Goal: Task Accomplishment & Management: Complete application form

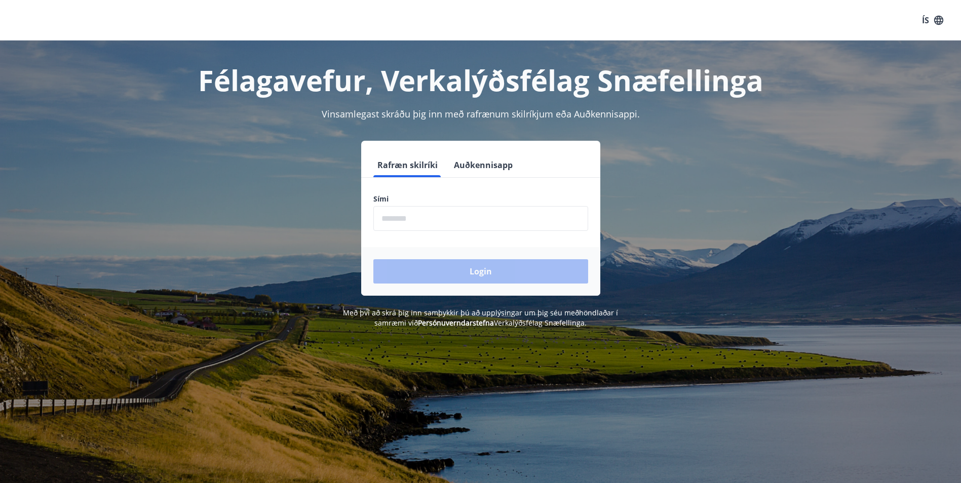
click at [427, 221] on input "phone" at bounding box center [480, 218] width 215 height 25
type input "********"
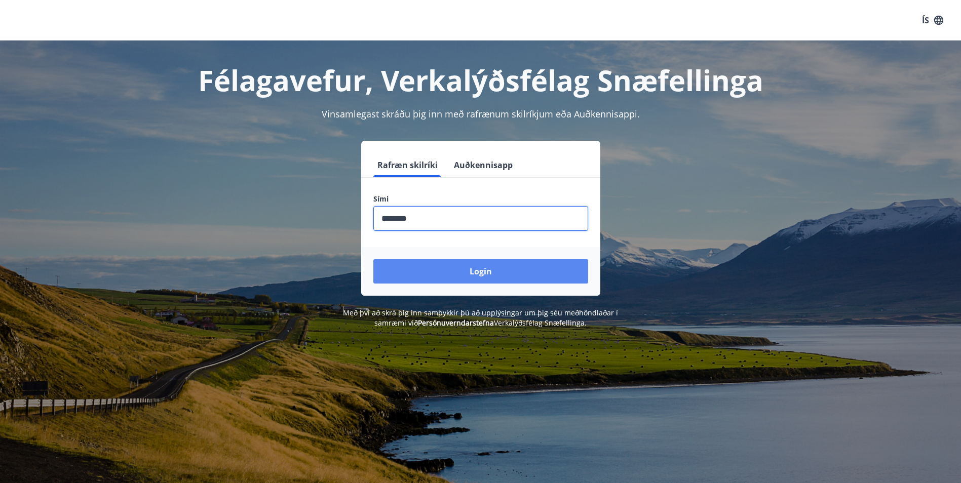
click at [480, 273] on button "Login" at bounding box center [480, 271] width 215 height 24
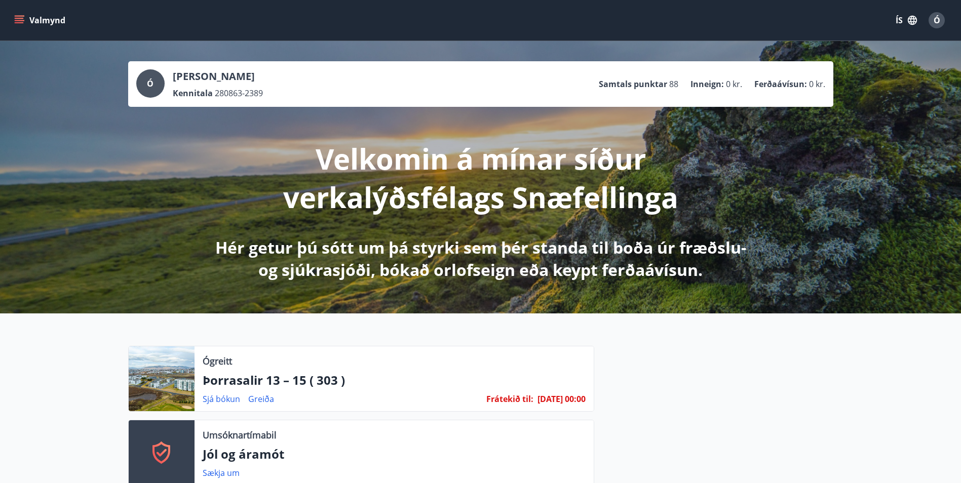
click at [18, 21] on icon "menu" at bounding box center [20, 20] width 11 height 1
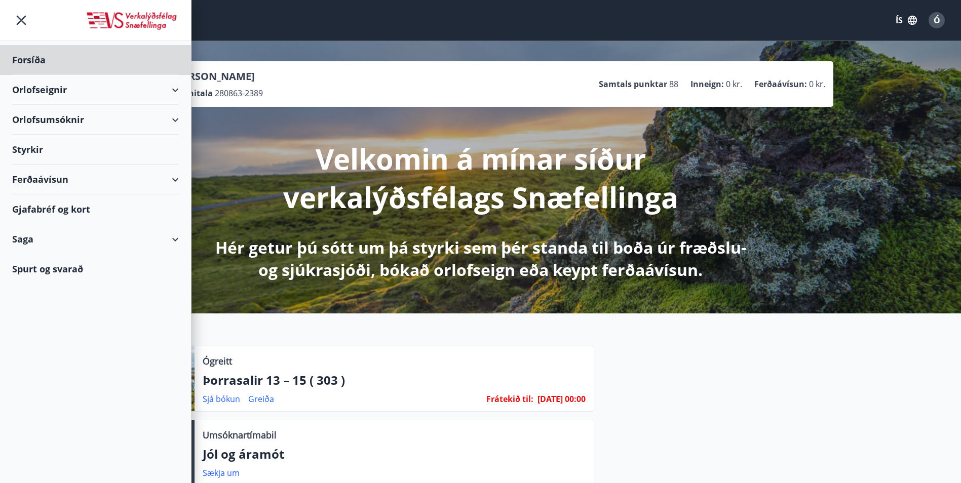
click at [34, 149] on div "Styrkir" at bounding box center [95, 150] width 167 height 30
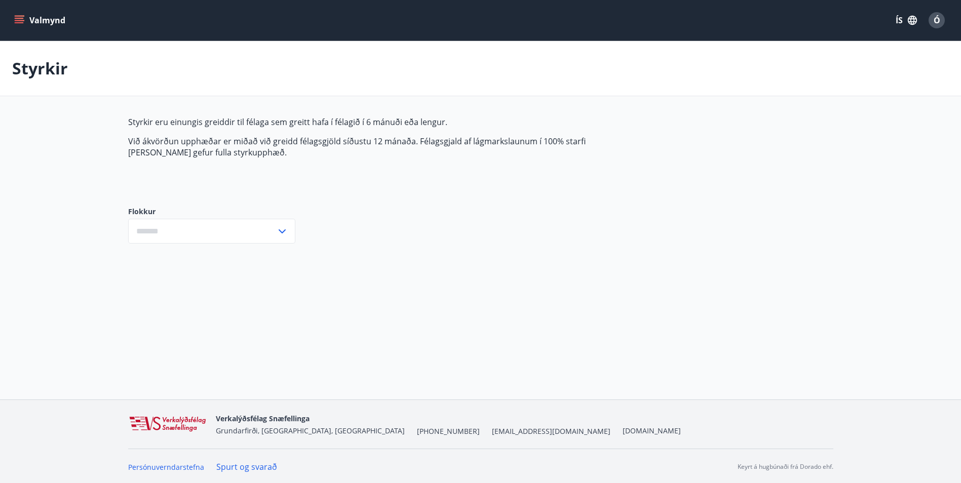
type input "***"
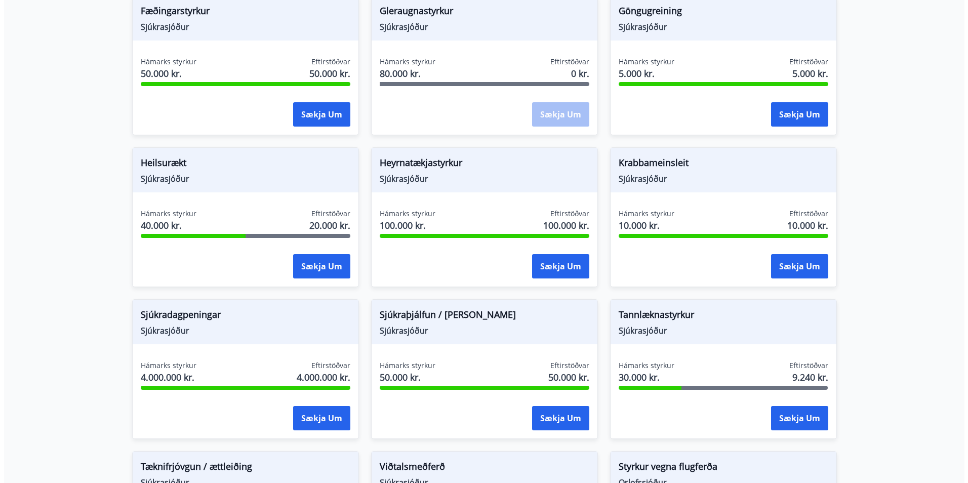
scroll to position [456, 0]
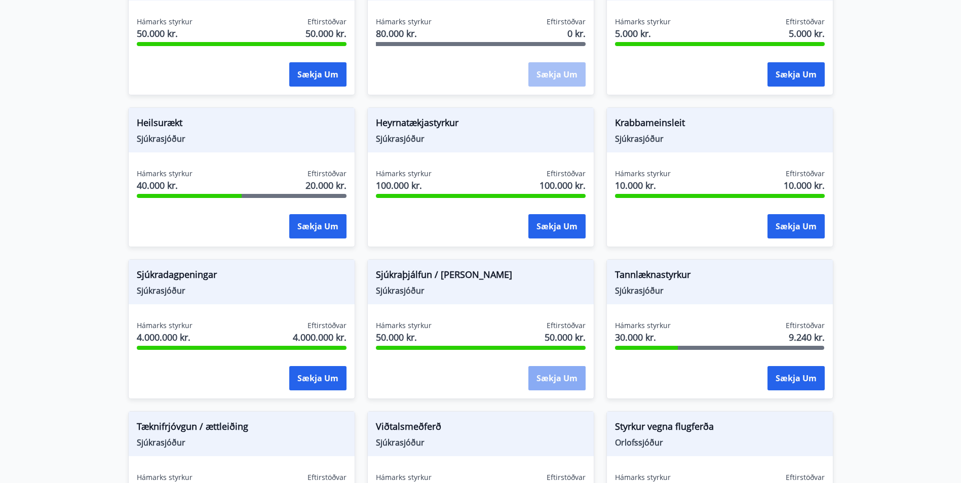
click at [561, 378] on button "Sækja um" at bounding box center [556, 378] width 57 height 24
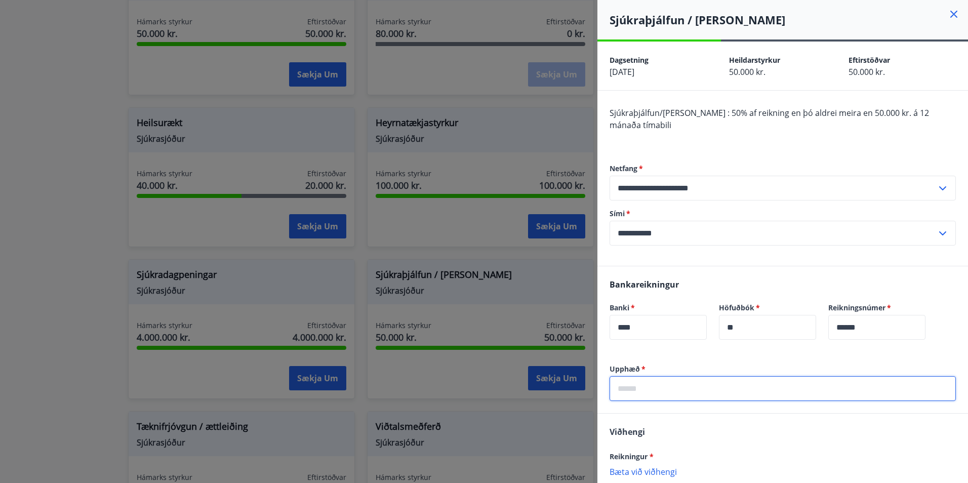
click at [662, 387] on input "text" at bounding box center [783, 388] width 346 height 25
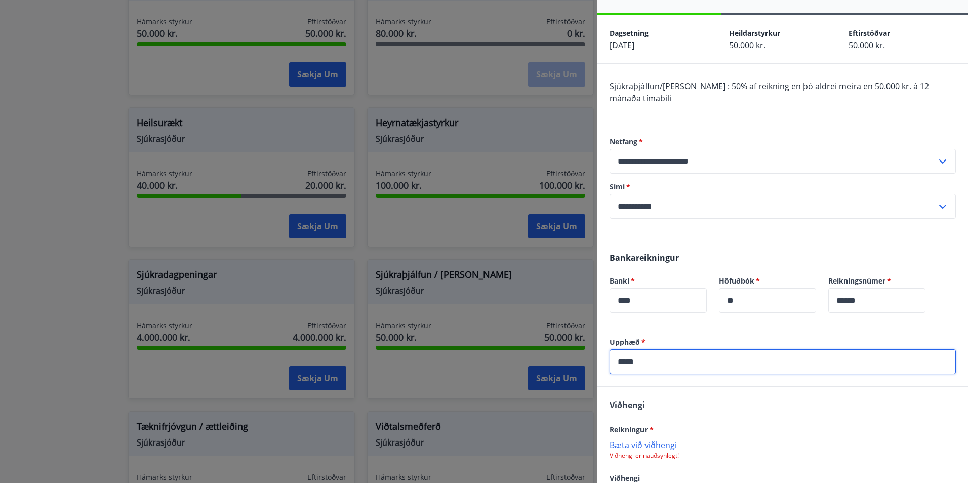
scroll to position [51, 0]
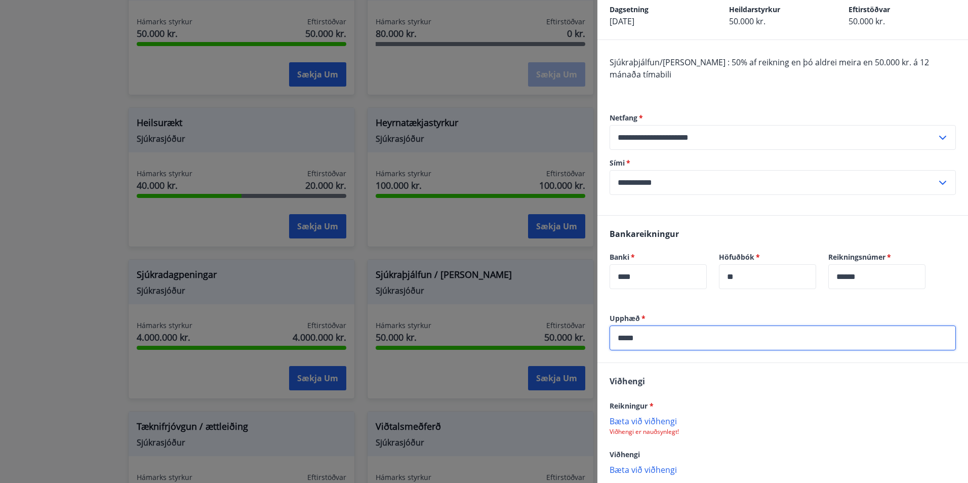
type input "*****"
click at [663, 421] on p "Bæta við viðhengi" at bounding box center [783, 421] width 346 height 10
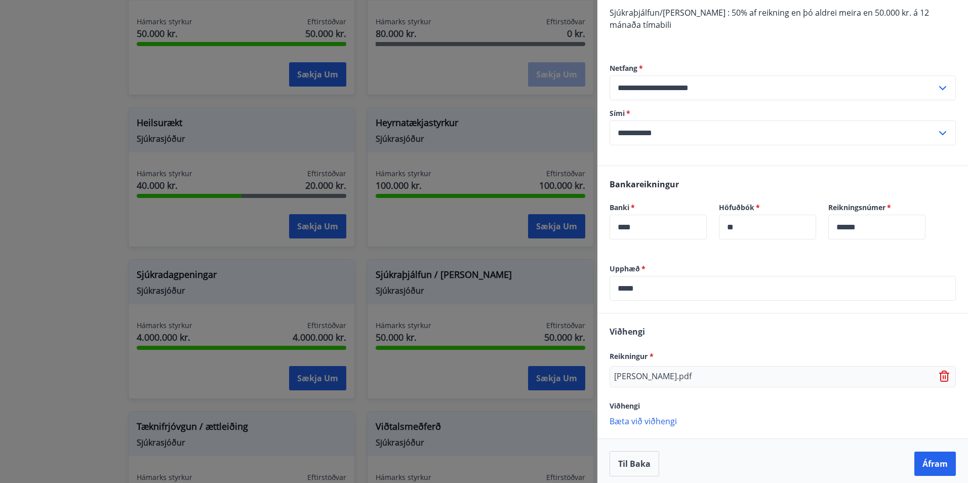
scroll to position [106, 0]
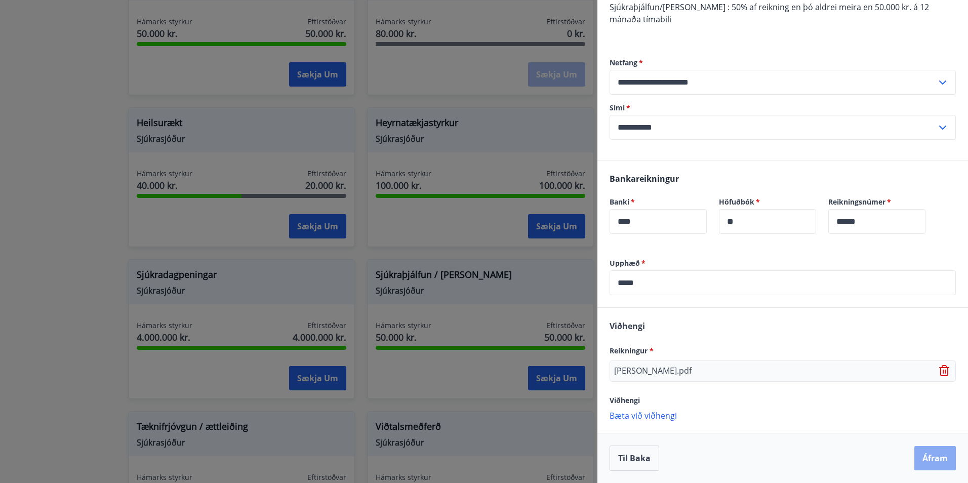
click at [940, 461] on button "Áfram" at bounding box center [935, 458] width 42 height 24
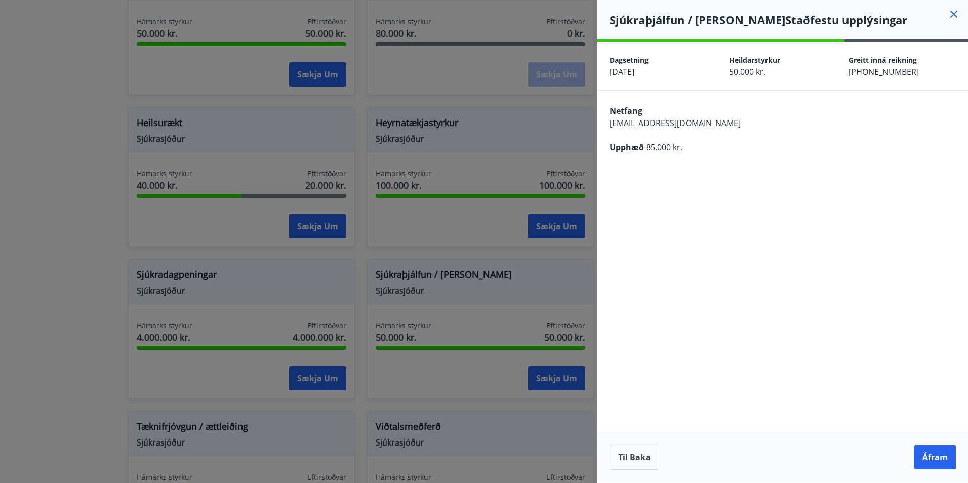
scroll to position [0, 0]
click at [933, 461] on button "Áfram" at bounding box center [935, 457] width 42 height 24
click at [928, 456] on button "Áfram" at bounding box center [935, 457] width 42 height 24
click at [948, 460] on button "Áfram" at bounding box center [935, 457] width 42 height 24
click at [631, 453] on button "Til baka" at bounding box center [635, 457] width 50 height 25
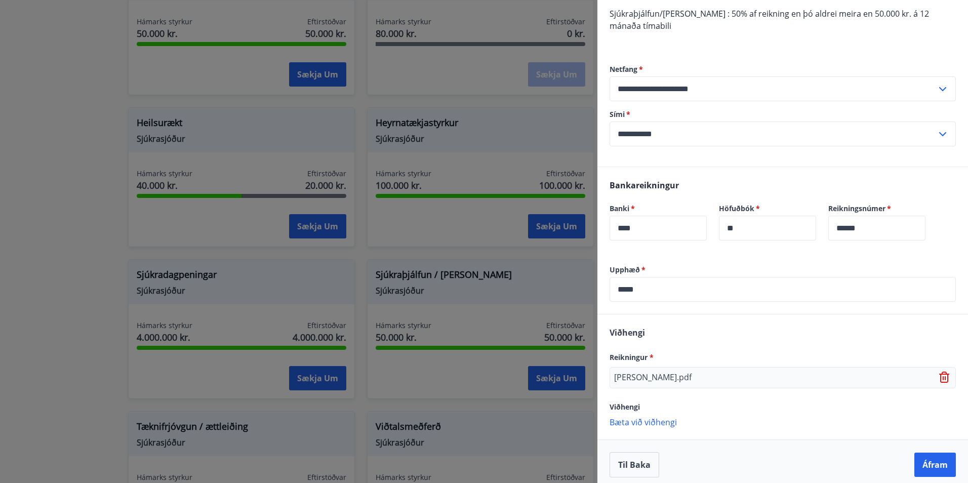
scroll to position [106, 0]
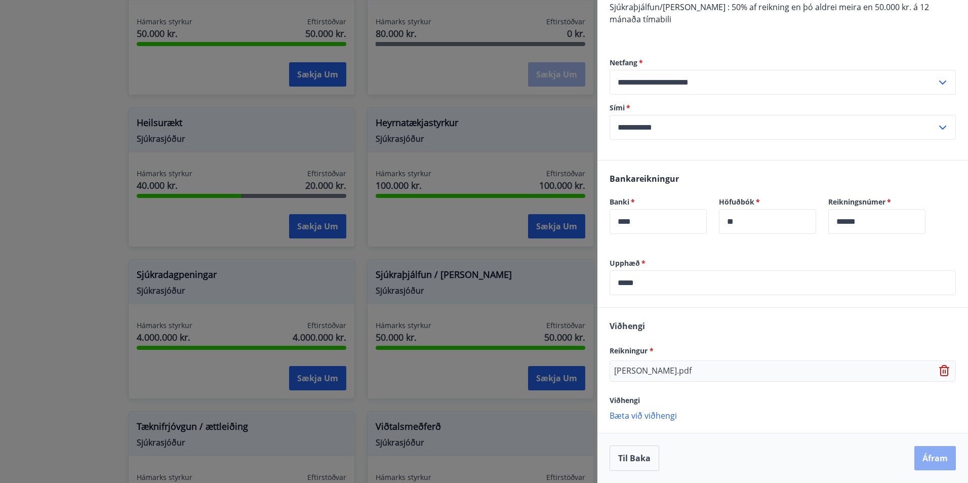
click at [926, 454] on button "Áfram" at bounding box center [935, 458] width 42 height 24
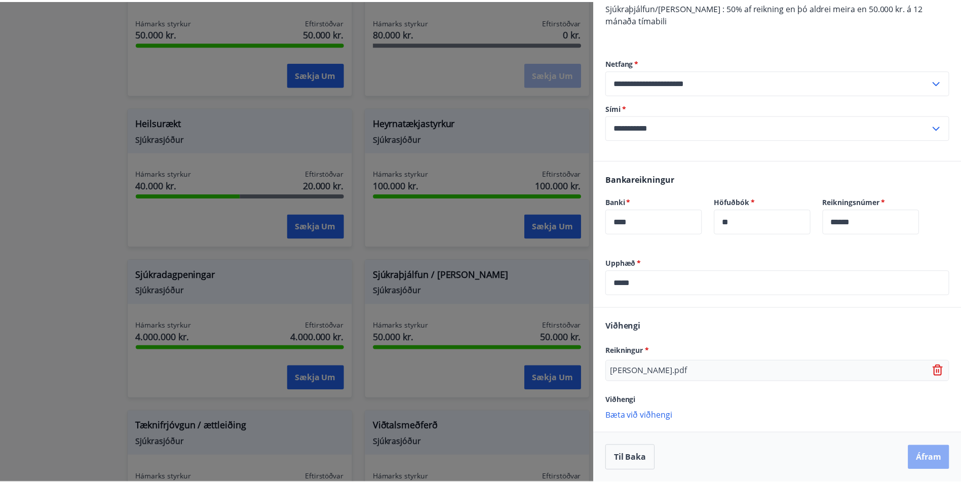
scroll to position [0, 0]
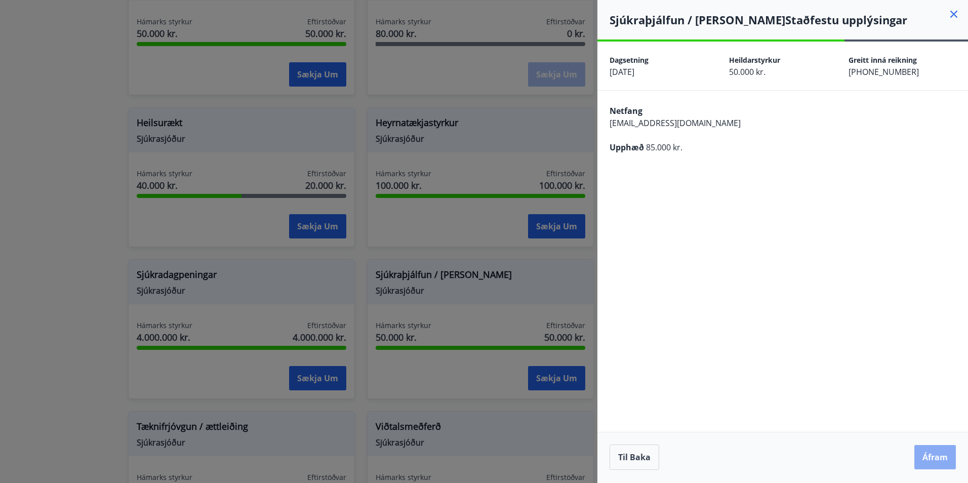
click at [928, 455] on button "Áfram" at bounding box center [935, 457] width 42 height 24
click at [946, 52] on icon "Close" at bounding box center [946, 50] width 7 height 7
click at [954, 13] on icon at bounding box center [954, 14] width 12 height 12
